Goal: Find specific page/section: Find specific page/section

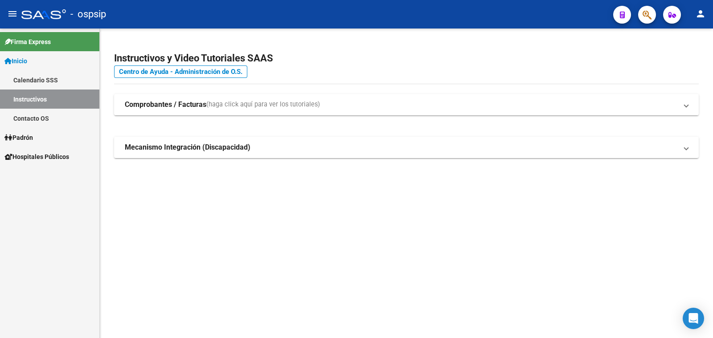
click at [21, 135] on span "Padrón" at bounding box center [18, 138] width 29 height 10
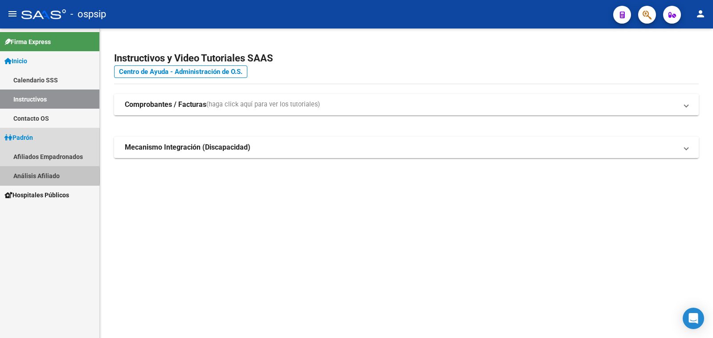
click at [47, 176] on link "Análisis Afiliado" at bounding box center [49, 175] width 99 height 19
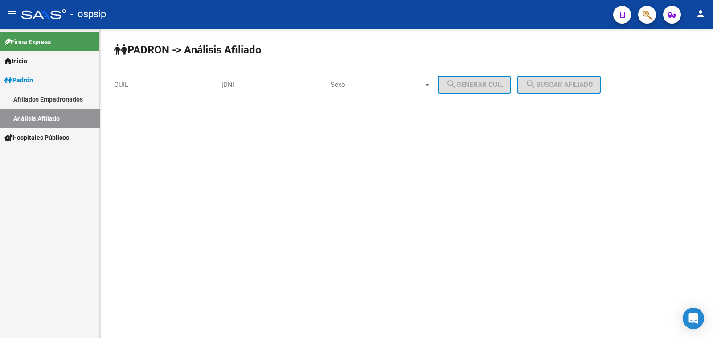
click at [282, 79] on div "DNI" at bounding box center [273, 81] width 101 height 19
drag, startPoint x: 282, startPoint y: 79, endPoint x: 261, endPoint y: 85, distance: 21.7
click at [261, 85] on input "DNI" at bounding box center [273, 85] width 101 height 8
paste input "39985355"
type input "39985355"
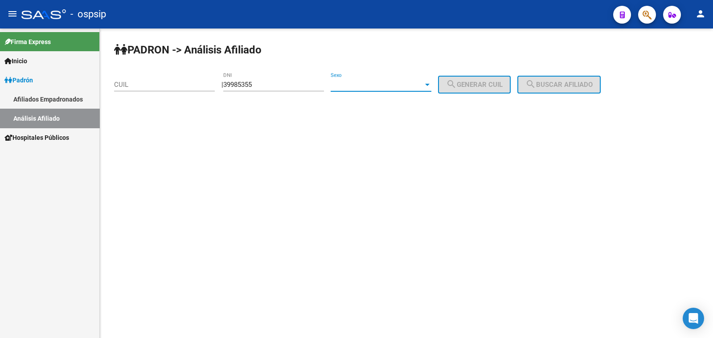
click at [387, 86] on span "Sexo" at bounding box center [377, 85] width 93 height 8
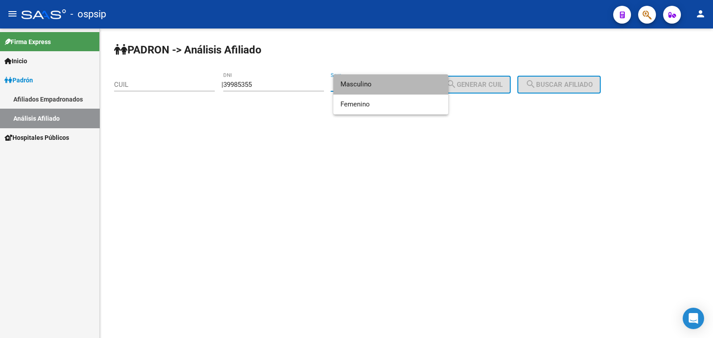
click at [387, 86] on span "Masculino" at bounding box center [391, 84] width 101 height 20
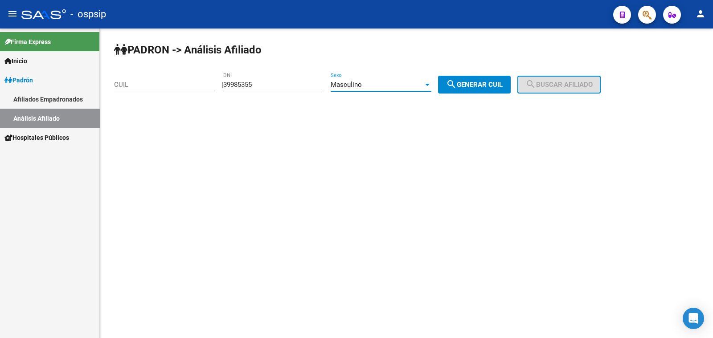
click at [487, 78] on button "search Generar CUIL" at bounding box center [474, 85] width 73 height 18
type input "23-39985355-9"
click at [536, 87] on mat-icon "search" at bounding box center [531, 84] width 11 height 11
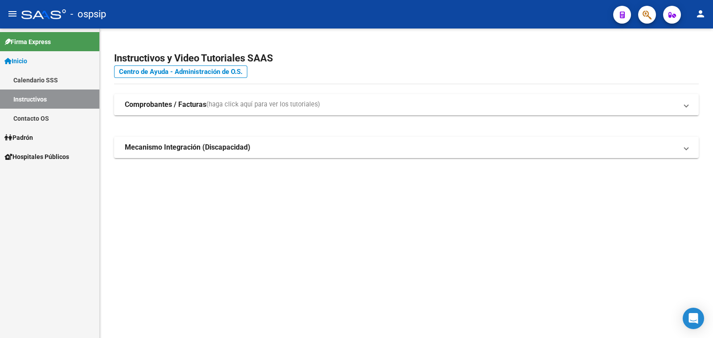
click at [33, 137] on span "Padrón" at bounding box center [18, 138] width 29 height 10
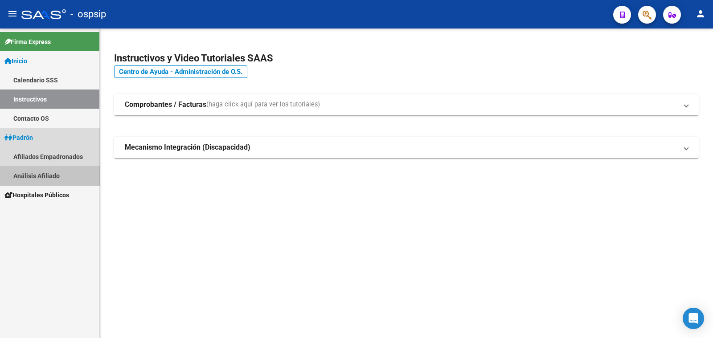
click at [51, 175] on link "Análisis Afiliado" at bounding box center [49, 175] width 99 height 19
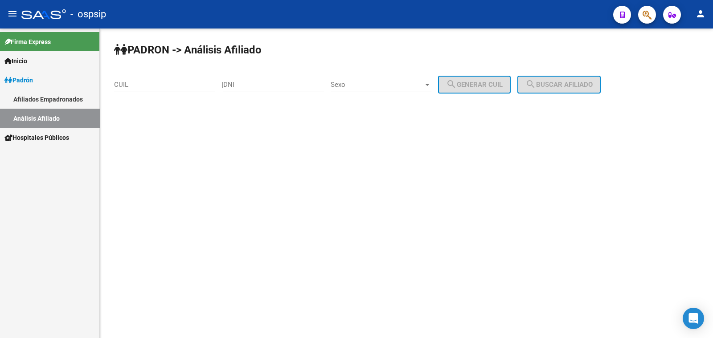
click at [275, 83] on input "DNI" at bounding box center [273, 85] width 101 height 8
paste input "39985355"
type input "39985355"
click at [412, 83] on span "Sexo" at bounding box center [377, 85] width 93 height 8
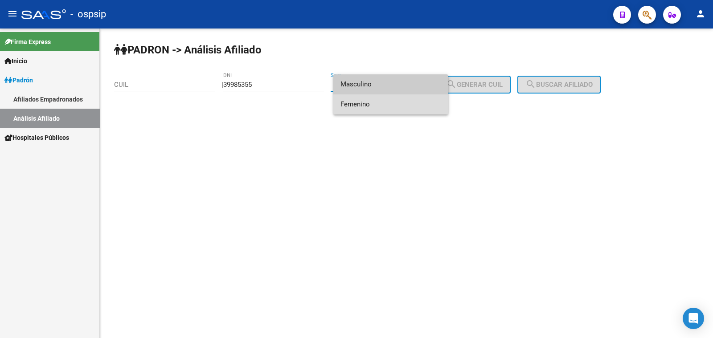
click at [410, 106] on span "Femenino" at bounding box center [391, 105] width 101 height 20
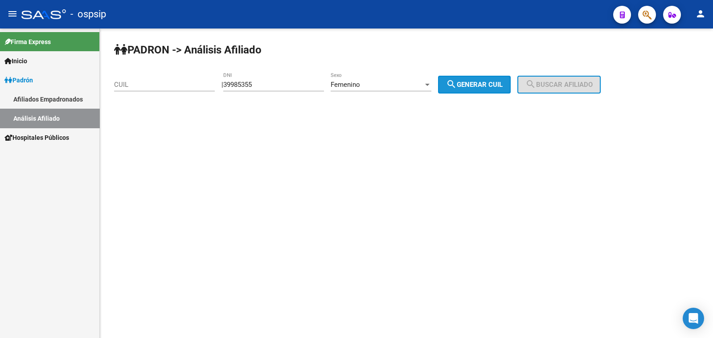
click at [490, 86] on span "search Generar CUIL" at bounding box center [474, 85] width 57 height 8
type input "27-39985355-4"
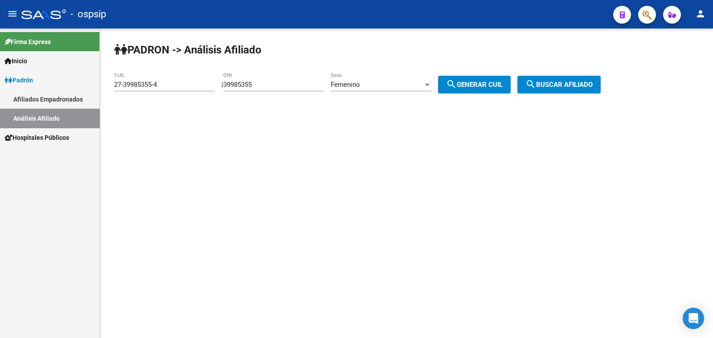
click at [557, 82] on span "search Buscar afiliado" at bounding box center [559, 85] width 67 height 8
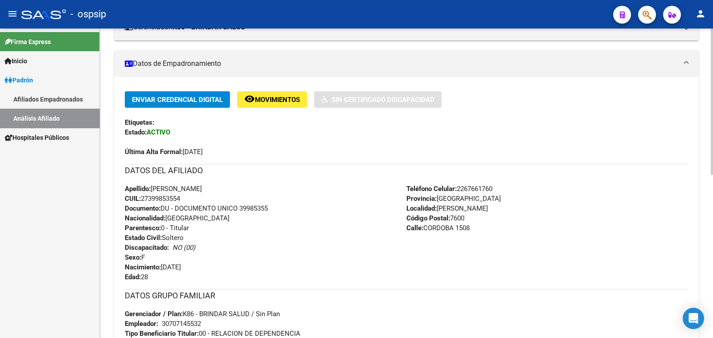
scroll to position [222, 0]
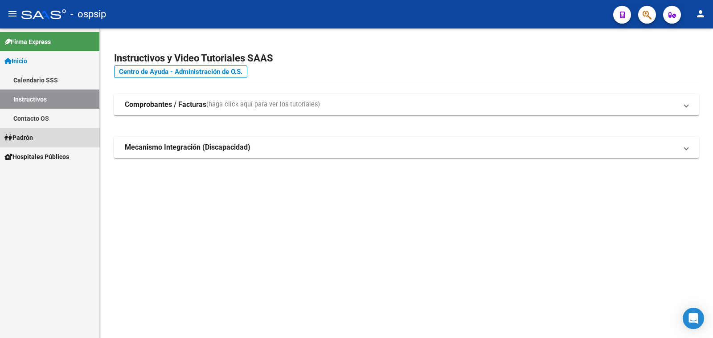
click at [27, 135] on span "Padrón" at bounding box center [18, 138] width 29 height 10
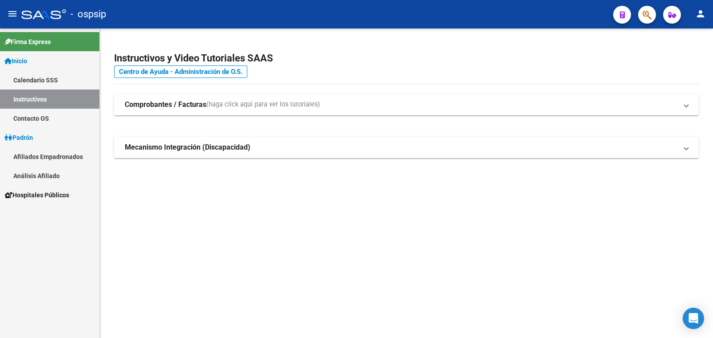
click at [32, 175] on link "Análisis Afiliado" at bounding box center [49, 175] width 99 height 19
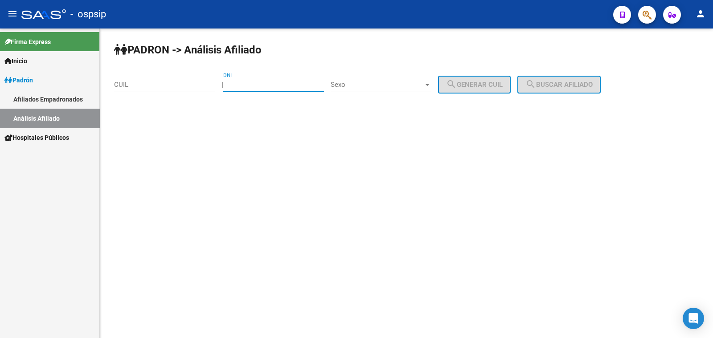
click at [259, 83] on input "DNI" at bounding box center [273, 85] width 101 height 8
type input "40211628"
click at [381, 83] on span "Sexo" at bounding box center [377, 85] width 93 height 8
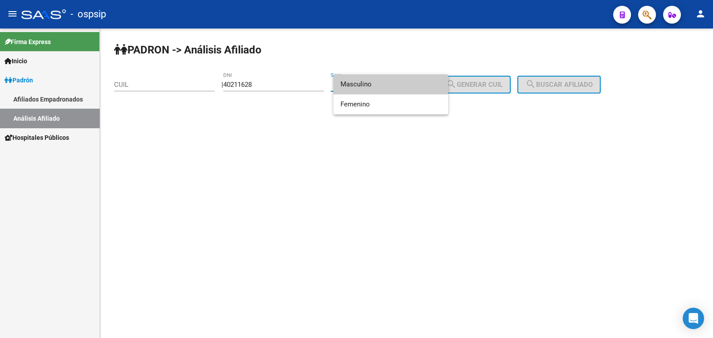
drag, startPoint x: 381, startPoint y: 83, endPoint x: 408, endPoint y: 83, distance: 27.2
click at [400, 83] on span "Masculino" at bounding box center [391, 84] width 101 height 20
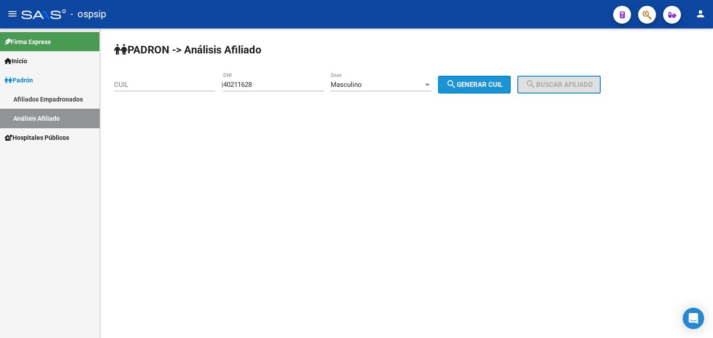
drag, startPoint x: 478, startPoint y: 79, endPoint x: 538, endPoint y: 85, distance: 60.9
click at [511, 85] on button "search Generar CUIL" at bounding box center [474, 85] width 73 height 18
type input "20-40211628-6"
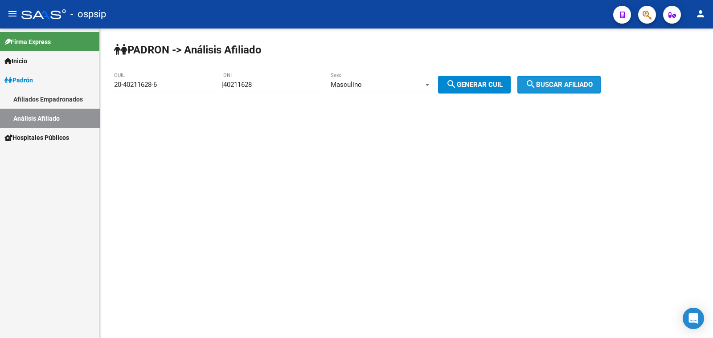
click at [549, 83] on span "search Buscar afiliado" at bounding box center [559, 85] width 67 height 8
